Goal: Task Accomplishment & Management: Use online tool/utility

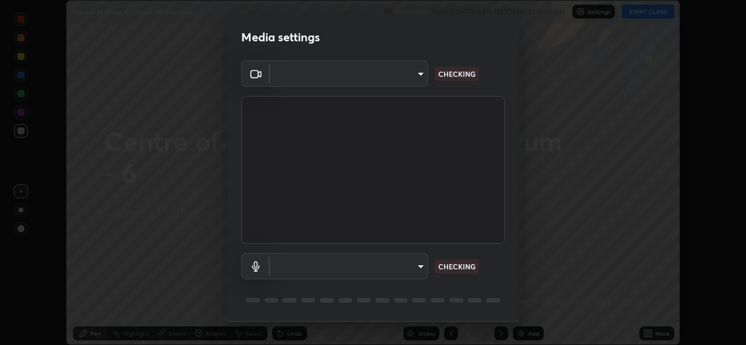
scroll to position [37, 0]
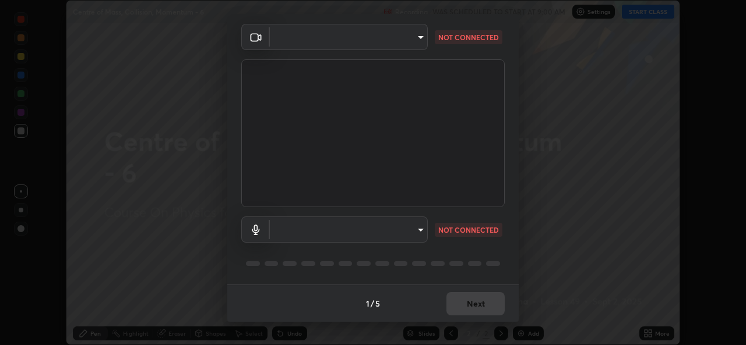
type input "a83bb134842fd6c46cae91b6313aa5efba961fee809e7364c6ef7c36ed00ea69"
type input "1096ec1564036cbcf0e9abd5aaef12808ae7e2dc0601459cd77712751889dd54"
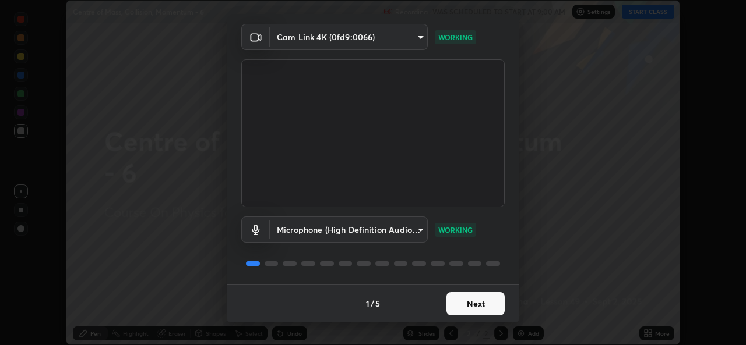
click at [474, 299] on button "Next" at bounding box center [475, 303] width 58 height 23
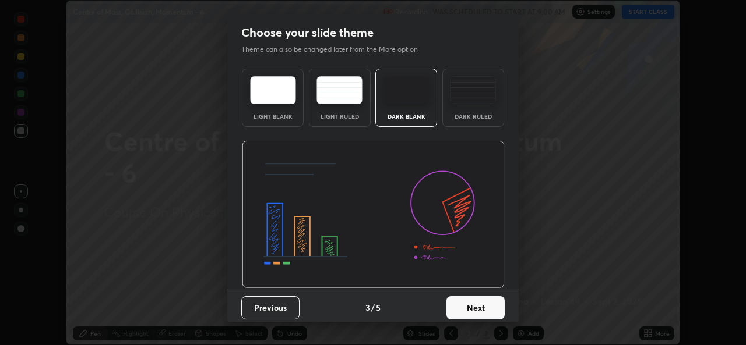
click at [477, 307] on button "Next" at bounding box center [475, 308] width 58 height 23
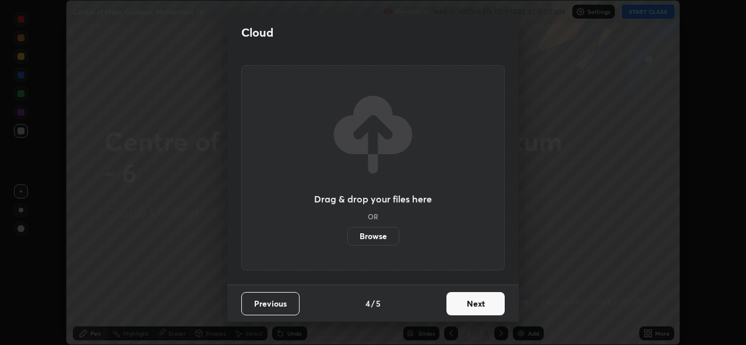
click at [477, 307] on button "Next" at bounding box center [475, 303] width 58 height 23
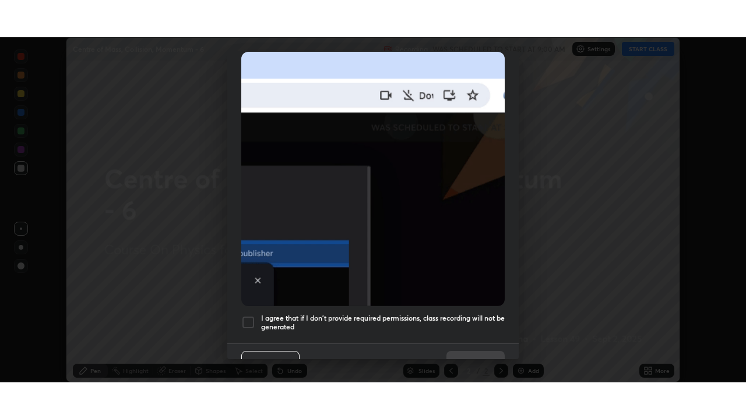
scroll to position [274, 0]
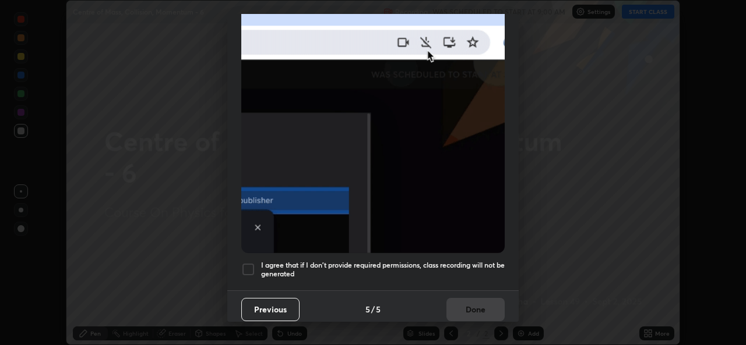
click at [472, 261] on h5 "I agree that if I don't provide required permissions, class recording will not …" at bounding box center [383, 270] width 244 height 18
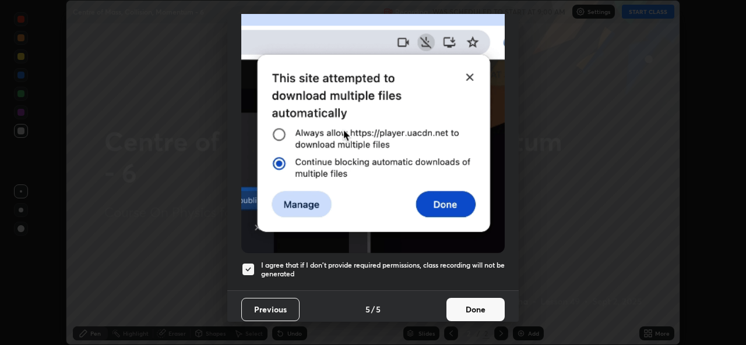
click at [470, 305] on button "Done" at bounding box center [475, 309] width 58 height 23
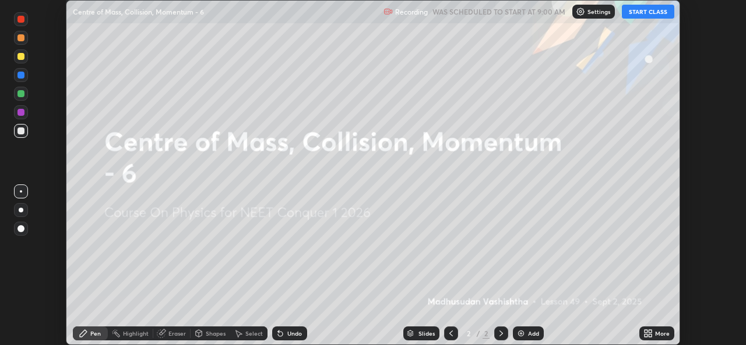
click at [646, 8] on button "START CLASS" at bounding box center [648, 12] width 52 height 14
click at [528, 334] on div "Add" at bounding box center [533, 334] width 11 height 6
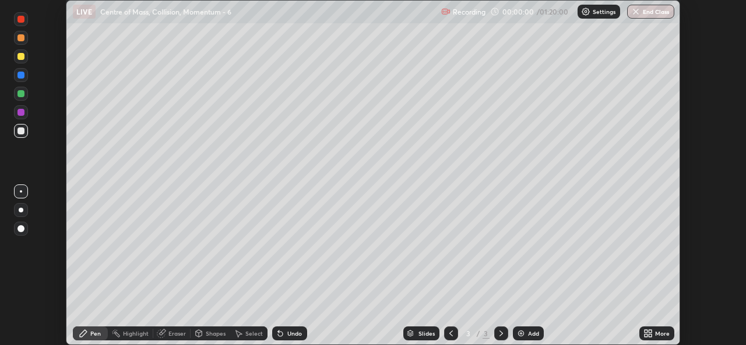
click at [651, 334] on icon at bounding box center [649, 335] width 3 height 3
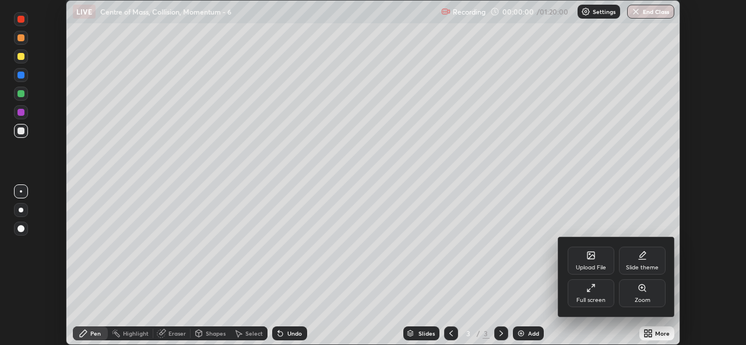
click at [603, 290] on div "Full screen" at bounding box center [590, 294] width 47 height 28
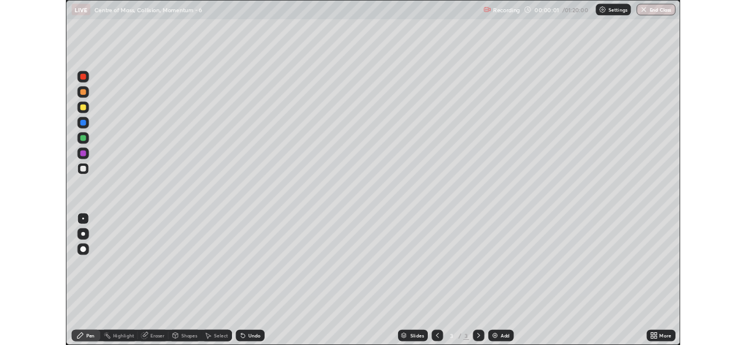
scroll to position [419, 746]
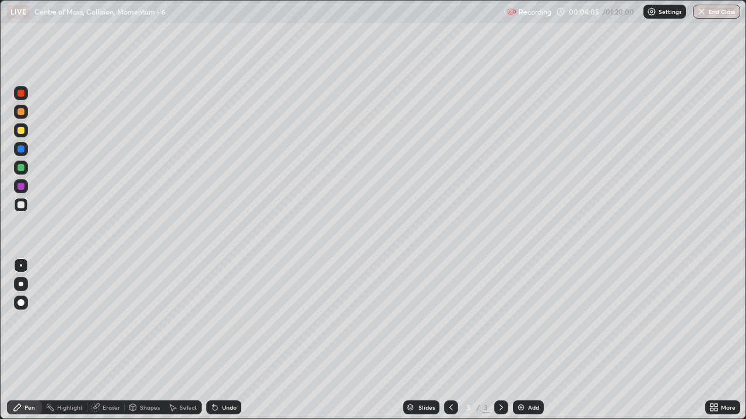
click at [112, 345] on div "Eraser" at bounding box center [111, 408] width 17 height 6
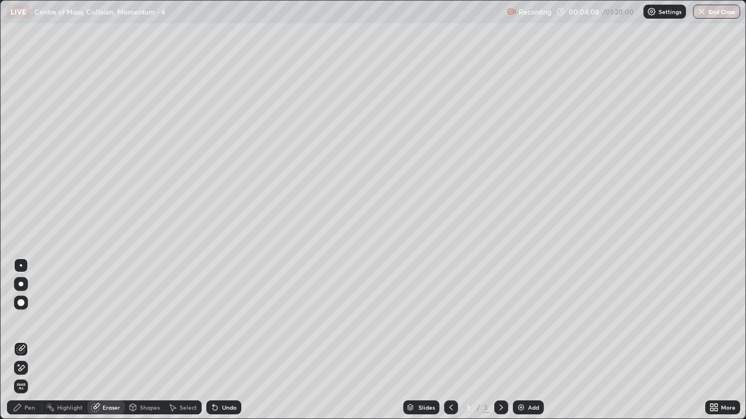
click at [24, 345] on div "Pen" at bounding box center [29, 408] width 10 height 6
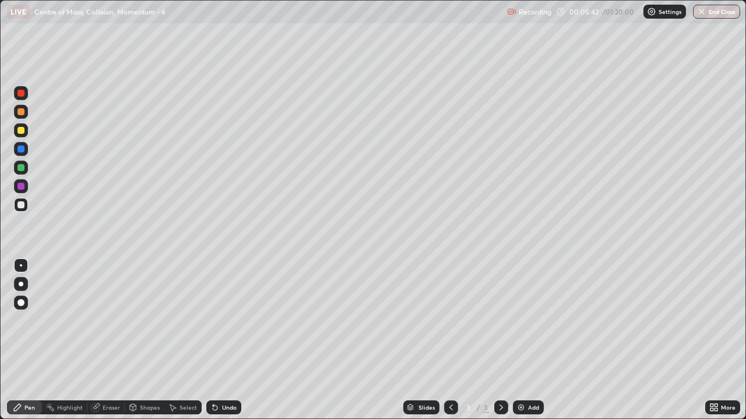
click at [107, 345] on div "Eraser" at bounding box center [111, 408] width 17 height 6
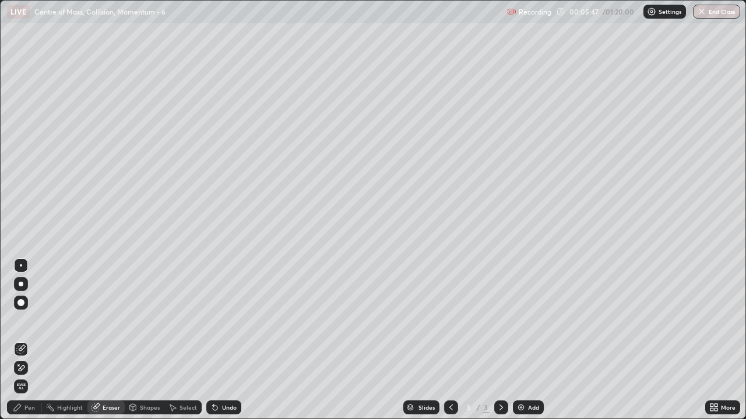
click at [33, 345] on div "Pen" at bounding box center [29, 408] width 10 height 6
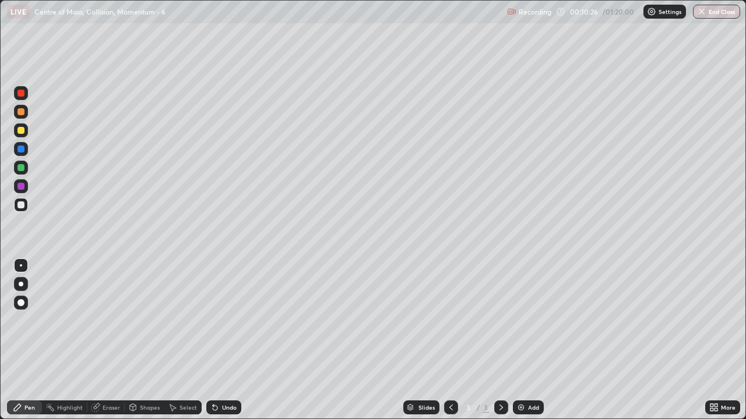
click at [528, 345] on div "Add" at bounding box center [533, 408] width 11 height 6
click at [116, 345] on div "Eraser" at bounding box center [111, 408] width 17 height 6
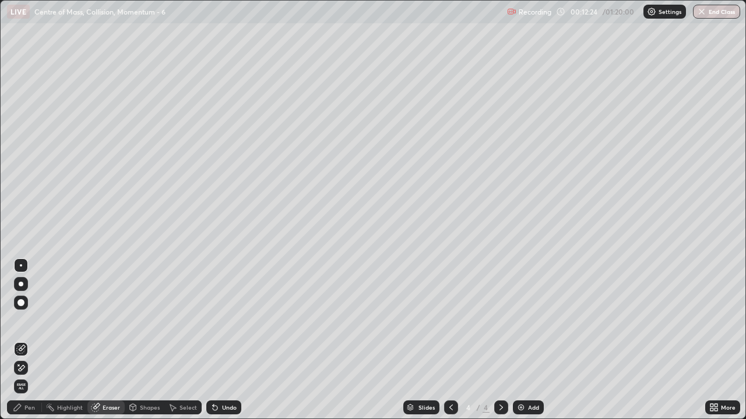
click at [23, 345] on div "Pen" at bounding box center [24, 408] width 35 height 14
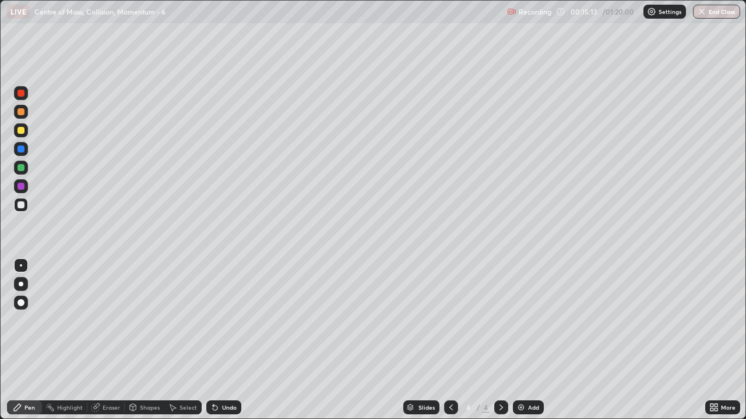
click at [520, 345] on img at bounding box center [520, 407] width 9 height 9
click at [23, 281] on div at bounding box center [21, 284] width 14 height 14
click at [605, 345] on div "Slides 5 / 5 Add" at bounding box center [473, 407] width 464 height 23
click at [530, 345] on div "Add" at bounding box center [533, 408] width 11 height 6
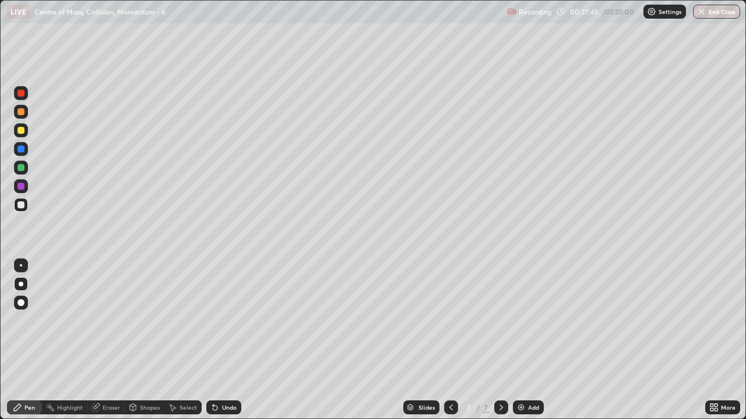
click at [109, 345] on div "Eraser" at bounding box center [111, 408] width 17 height 6
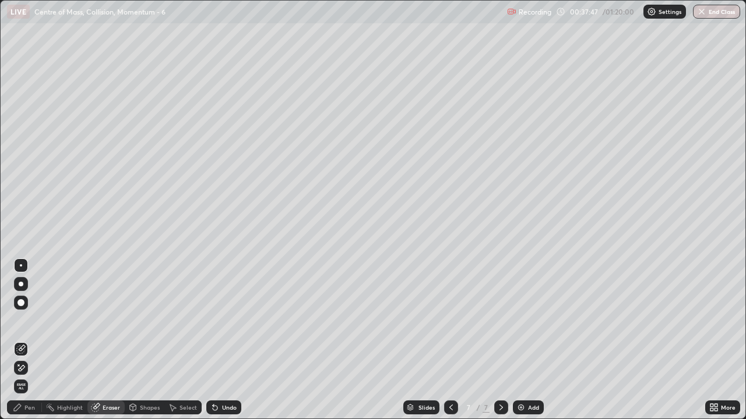
click at [30, 345] on div "Pen" at bounding box center [29, 408] width 10 height 6
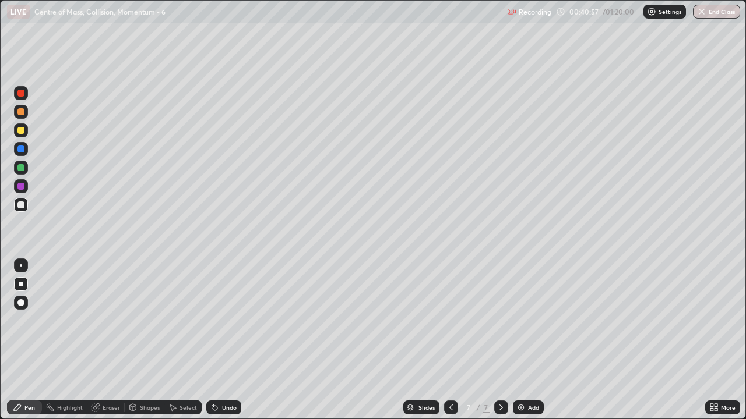
click at [533, 345] on div "Add" at bounding box center [533, 408] width 11 height 6
click at [100, 345] on div "Eraser" at bounding box center [105, 408] width 37 height 14
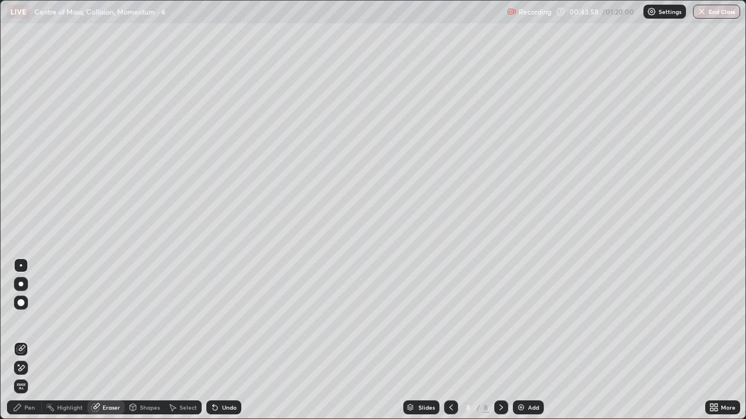
click at [31, 345] on div "Pen" at bounding box center [29, 408] width 10 height 6
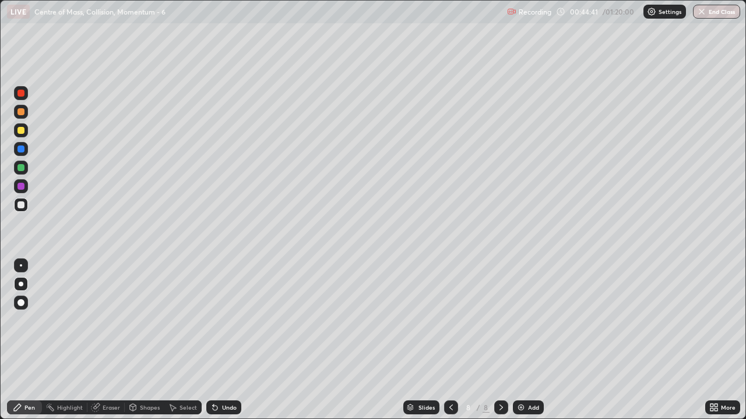
click at [531, 345] on div "Add" at bounding box center [533, 408] width 11 height 6
click at [29, 266] on div at bounding box center [21, 265] width 19 height 19
click at [16, 285] on div at bounding box center [21, 284] width 14 height 14
click at [531, 345] on div "Add" at bounding box center [533, 408] width 11 height 6
click at [521, 345] on img at bounding box center [520, 407] width 9 height 9
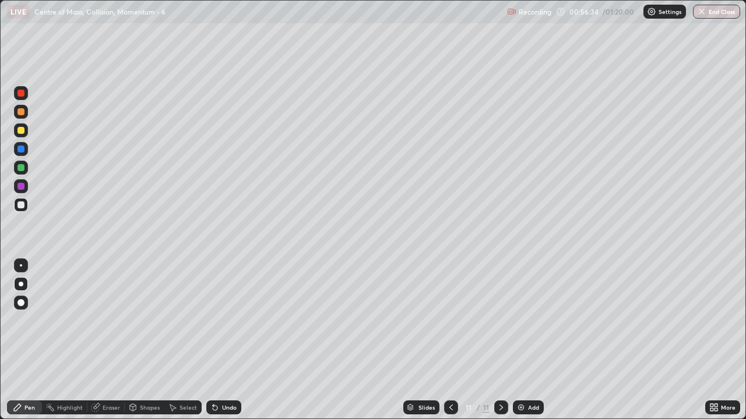
click at [523, 345] on img at bounding box center [520, 407] width 9 height 9
click at [116, 345] on div "Eraser" at bounding box center [105, 408] width 37 height 14
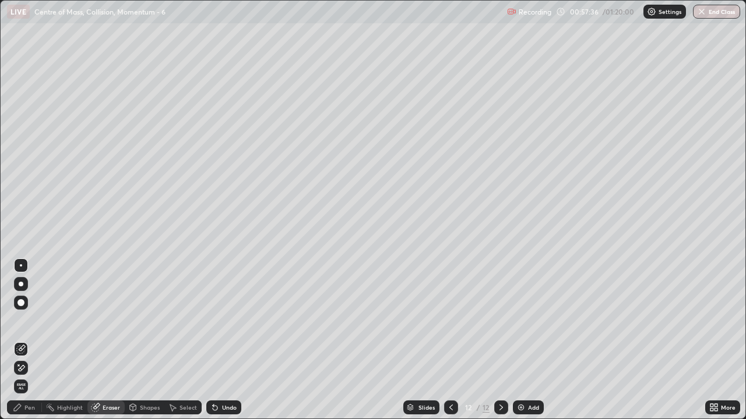
click at [23, 345] on div "Pen" at bounding box center [24, 408] width 35 height 14
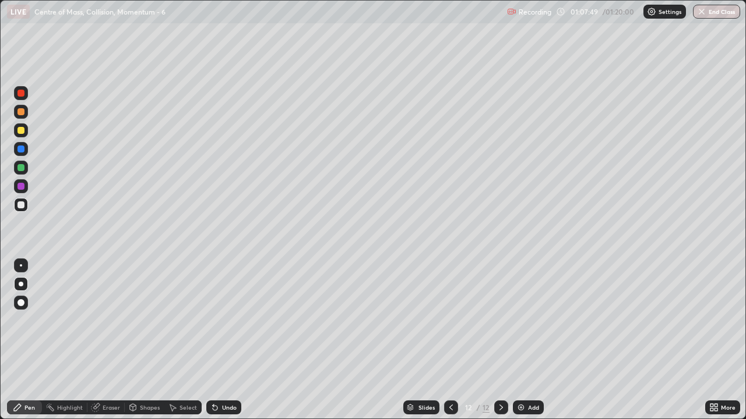
click at [702, 12] on img "button" at bounding box center [701, 11] width 9 height 9
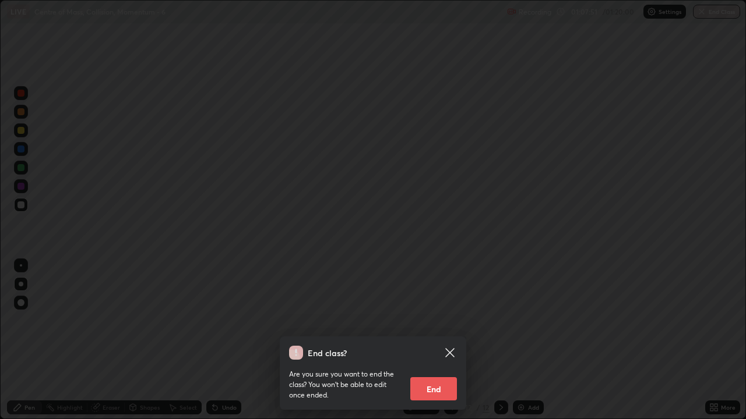
click at [436, 345] on button "End" at bounding box center [433, 389] width 47 height 23
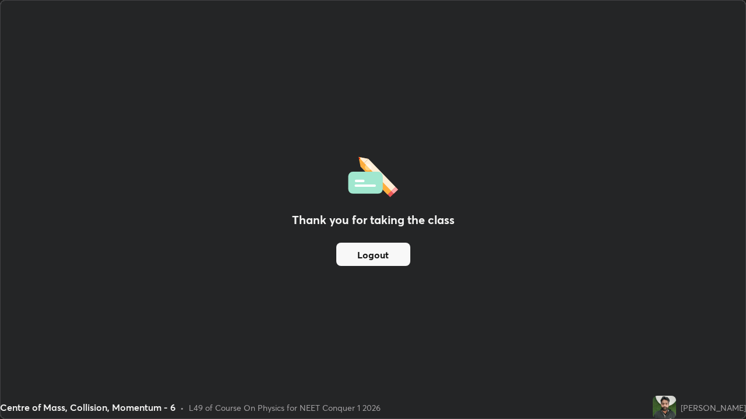
click at [376, 253] on button "Logout" at bounding box center [373, 254] width 74 height 23
click at [536, 124] on div "Thank you for taking the class Logout" at bounding box center [373, 210] width 745 height 418
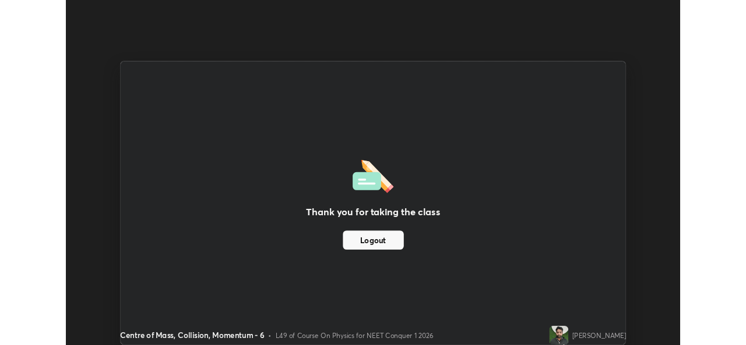
scroll to position [57913, 57513]
